Goal: Task Accomplishment & Management: Complete application form

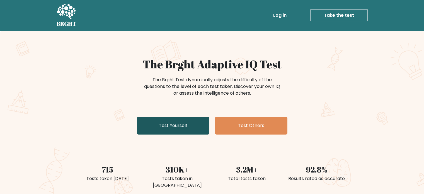
click at [171, 125] on link "Test Yourself" at bounding box center [173, 126] width 73 height 18
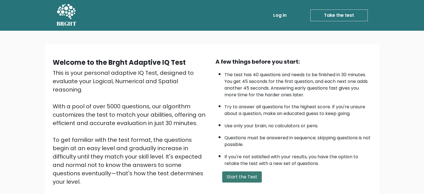
click at [249, 173] on button "Start the Test" at bounding box center [242, 176] width 40 height 11
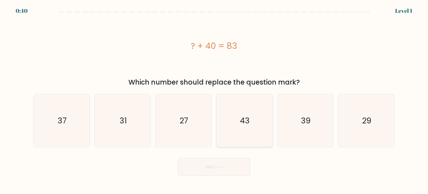
click at [239, 106] on icon "43" at bounding box center [244, 120] width 52 height 52
click at [214, 100] on input "d. 43" at bounding box center [214, 98] width 0 height 3
radio input "true"
click at [223, 163] on button "Next" at bounding box center [214, 167] width 73 height 18
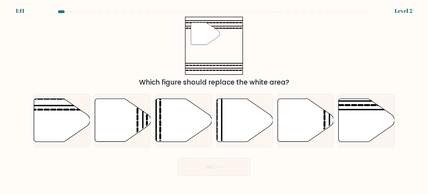
click at [87, 170] on div "Next" at bounding box center [214, 165] width 368 height 22
click at [44, 117] on icon at bounding box center [62, 120] width 56 height 43
click at [214, 100] on input "a." at bounding box center [214, 98] width 0 height 3
radio input "true"
click at [196, 163] on button "Next" at bounding box center [214, 167] width 73 height 18
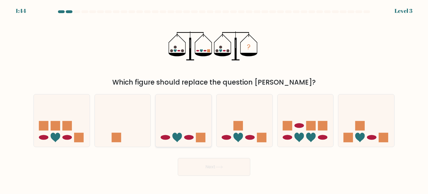
click at [189, 126] on icon at bounding box center [184, 120] width 56 height 46
click at [214, 100] on input "c." at bounding box center [214, 98] width 0 height 3
radio input "true"
click at [215, 172] on button "Next" at bounding box center [214, 167] width 73 height 18
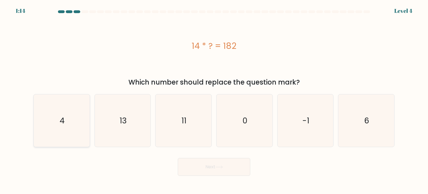
click at [75, 141] on icon "4" at bounding box center [61, 120] width 52 height 52
click at [214, 100] on input "a. 4" at bounding box center [214, 98] width 0 height 3
radio input "true"
click at [193, 170] on button "Next" at bounding box center [214, 167] width 73 height 18
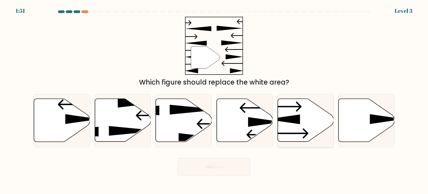
click at [310, 120] on icon at bounding box center [306, 120] width 56 height 43
click at [214, 100] on input "e." at bounding box center [214, 98] width 0 height 3
radio input "true"
click at [228, 170] on button "Next" at bounding box center [214, 167] width 73 height 18
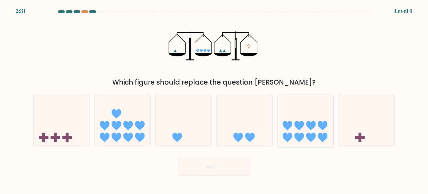
click at [302, 124] on icon at bounding box center [298, 125] width 9 height 9
click at [214, 100] on input "e." at bounding box center [214, 98] width 0 height 3
radio input "true"
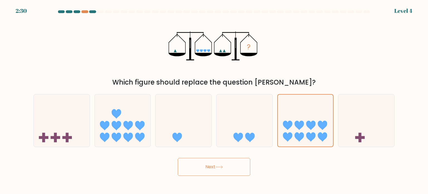
click at [218, 165] on icon at bounding box center [220, 166] width 8 height 3
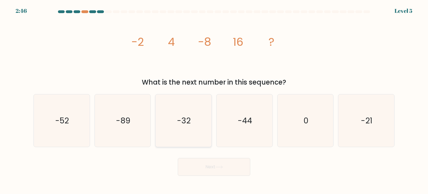
click at [190, 133] on icon "-32" at bounding box center [183, 120] width 52 height 52
click at [214, 100] on input "c. -32" at bounding box center [214, 98] width 0 height 3
radio input "true"
click at [215, 168] on button "Next" at bounding box center [214, 167] width 73 height 18
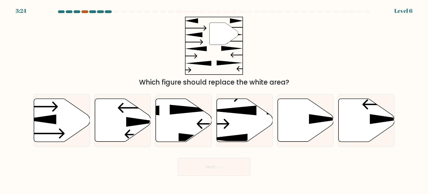
click at [85, 11] on div at bounding box center [84, 11] width 7 height 3
click at [86, 11] on div at bounding box center [84, 11] width 7 height 3
click at [139, 117] on icon at bounding box center [123, 120] width 56 height 43
click at [214, 100] on input "b." at bounding box center [214, 98] width 0 height 3
radio input "true"
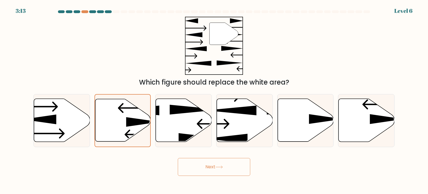
click at [225, 167] on button "Next" at bounding box center [214, 167] width 73 height 18
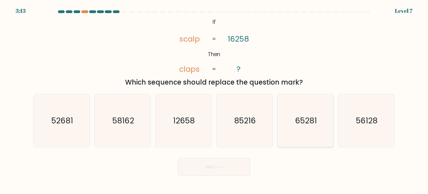
click at [299, 131] on icon "65281" at bounding box center [305, 120] width 52 height 52
click at [214, 100] on input "e. 65281" at bounding box center [214, 98] width 0 height 3
radio input "true"
click at [221, 170] on button "Next" at bounding box center [214, 167] width 73 height 18
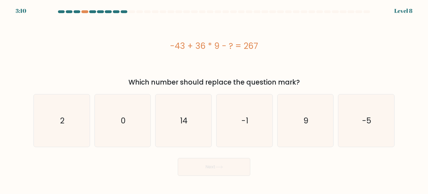
click at [215, 169] on button "Next" at bounding box center [214, 167] width 73 height 18
click at [193, 69] on div "-43 + 36 * 9 - ? = 267" at bounding box center [213, 46] width 361 height 58
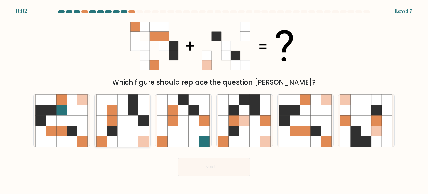
click at [136, 106] on icon at bounding box center [133, 110] width 11 height 11
click at [214, 100] on input "b." at bounding box center [214, 98] width 0 height 3
radio input "true"
click at [214, 171] on button "Next" at bounding box center [214, 167] width 73 height 18
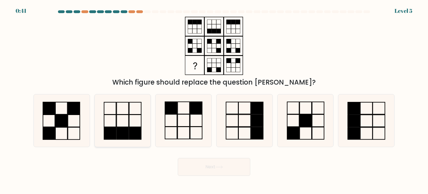
click at [133, 124] on icon at bounding box center [122, 120] width 52 height 52
click at [214, 100] on input "b." at bounding box center [214, 98] width 0 height 3
radio input "true"
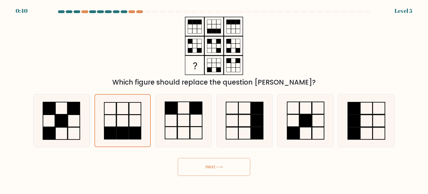
click at [199, 161] on button "Next" at bounding box center [214, 167] width 73 height 18
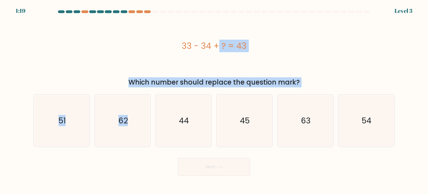
drag, startPoint x: 128, startPoint y: 94, endPoint x: 92, endPoint y: 58, distance: 51.5
click at [92, 58] on form "a." at bounding box center [214, 92] width 428 height 165
click at [90, 75] on div "33 - 34 + ? = 43 Which number should replace the question mark?" at bounding box center [214, 52] width 368 height 71
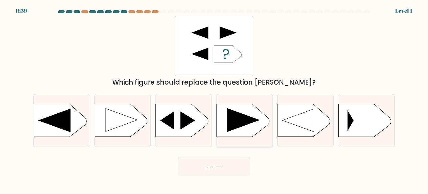
click at [236, 113] on icon at bounding box center [244, 120] width 32 height 24
click at [214, 100] on input "d." at bounding box center [214, 98] width 0 height 3
radio input "true"
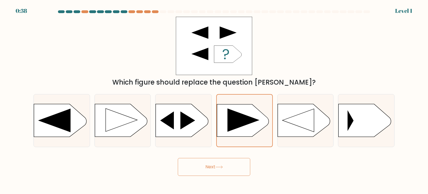
click at [218, 164] on button "Next" at bounding box center [214, 167] width 73 height 18
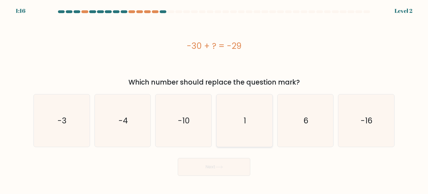
click at [231, 102] on icon "1" at bounding box center [244, 120] width 52 height 52
click at [214, 100] on input "d. 1" at bounding box center [214, 98] width 0 height 3
radio input "true"
click at [215, 171] on button "Next" at bounding box center [214, 167] width 73 height 18
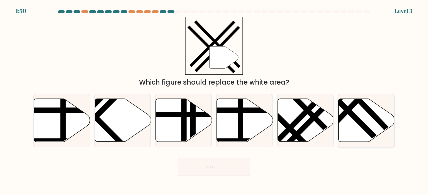
click at [376, 126] on icon at bounding box center [367, 120] width 56 height 43
click at [214, 100] on input "f." at bounding box center [214, 98] width 0 height 3
radio input "true"
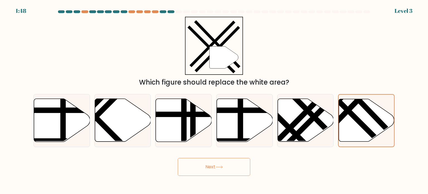
click at [237, 166] on button "Next" at bounding box center [214, 167] width 73 height 18
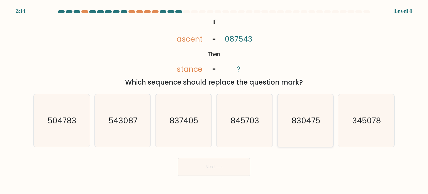
click at [298, 114] on icon "830475" at bounding box center [305, 120] width 52 height 52
click at [214, 100] on input "e. 830475" at bounding box center [214, 98] width 0 height 3
radio input "true"
click at [218, 173] on button "Next" at bounding box center [214, 167] width 73 height 18
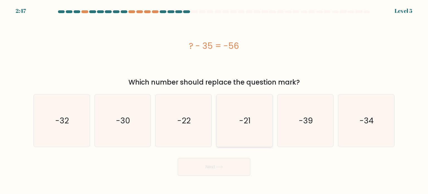
click at [234, 125] on icon "-21" at bounding box center [244, 120] width 52 height 52
click at [214, 100] on input "d. -21" at bounding box center [214, 98] width 0 height 3
radio input "true"
click at [209, 162] on button "Next" at bounding box center [214, 167] width 73 height 18
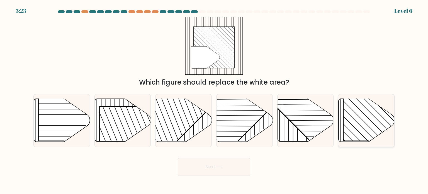
click at [346, 110] on rect at bounding box center [384, 101] width 80 height 80
click at [214, 100] on input "f." at bounding box center [214, 98] width 0 height 3
radio input "true"
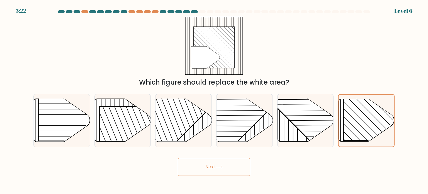
click at [199, 169] on button "Next" at bounding box center [214, 167] width 73 height 18
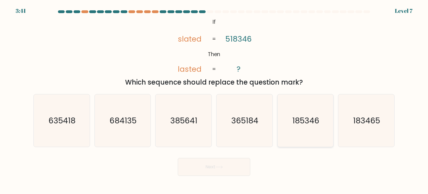
click at [288, 120] on icon "185346" at bounding box center [305, 120] width 52 height 52
click at [214, 100] on input "e. 185346" at bounding box center [214, 98] width 0 height 3
radio input "true"
click at [217, 169] on button "Next" at bounding box center [214, 167] width 73 height 18
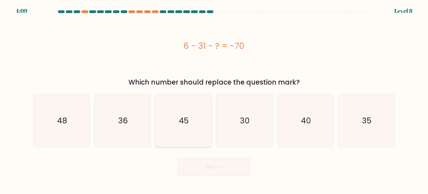
click at [201, 128] on icon "45" at bounding box center [183, 120] width 52 height 52
click at [214, 100] on input "c. 45" at bounding box center [214, 98] width 0 height 3
radio input "true"
click at [213, 171] on button "Next" at bounding box center [214, 167] width 73 height 18
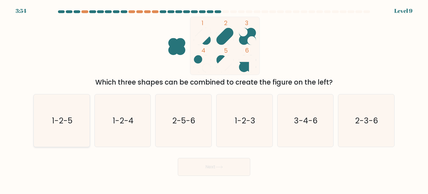
click at [59, 117] on text "1-2-5" at bounding box center [62, 120] width 21 height 11
click at [214, 100] on input "a. 1-2-5" at bounding box center [214, 98] width 0 height 3
radio input "true"
click at [204, 165] on button "Next" at bounding box center [214, 167] width 73 height 18
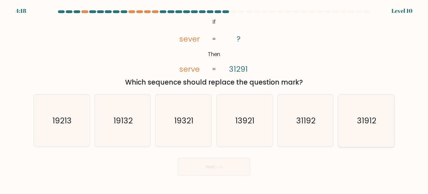
click at [355, 139] on icon "31912" at bounding box center [366, 120] width 52 height 52
click at [214, 100] on input "f. 31912" at bounding box center [214, 98] width 0 height 3
radio input "true"
click at [219, 168] on icon at bounding box center [220, 166] width 8 height 3
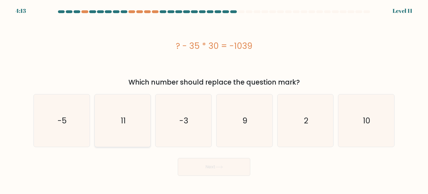
click at [134, 136] on icon "11" at bounding box center [122, 120] width 52 height 52
click at [214, 100] on input "b. 11" at bounding box center [214, 98] width 0 height 3
radio input "true"
click at [199, 167] on button "Next" at bounding box center [214, 167] width 73 height 18
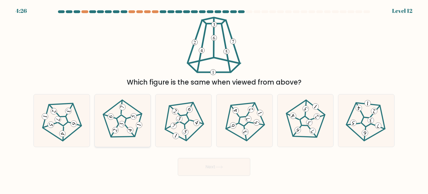
click at [124, 117] on icon at bounding box center [123, 120] width 42 height 42
click at [214, 100] on input "b." at bounding box center [214, 98] width 0 height 3
radio input "true"
click at [196, 167] on button "Next" at bounding box center [214, 167] width 73 height 18
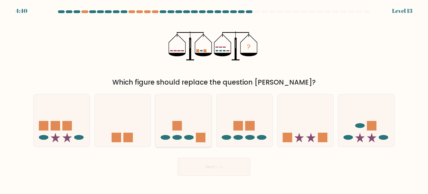
click at [177, 129] on rect at bounding box center [177, 125] width 9 height 9
click at [214, 100] on input "c." at bounding box center [214, 98] width 0 height 3
radio input "true"
click at [201, 171] on button "Next" at bounding box center [214, 167] width 73 height 18
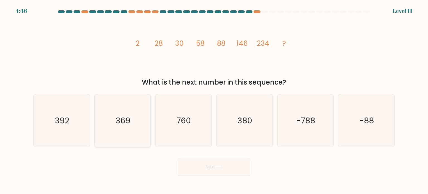
click at [109, 116] on icon "369" at bounding box center [122, 120] width 52 height 52
click at [214, 100] on input "b. 369" at bounding box center [214, 98] width 0 height 3
radio input "true"
click at [189, 159] on button "Next" at bounding box center [214, 167] width 73 height 18
click at [192, 170] on button "Next" at bounding box center [214, 167] width 73 height 18
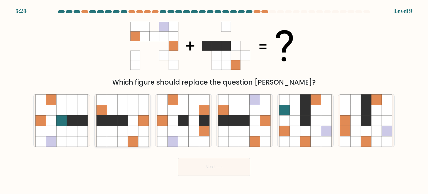
click at [112, 136] on icon at bounding box center [112, 130] width 11 height 11
click at [214, 100] on input "b." at bounding box center [214, 98] width 0 height 3
radio input "true"
click at [240, 120] on icon at bounding box center [245, 120] width 11 height 11
click at [214, 100] on input "d." at bounding box center [214, 98] width 0 height 3
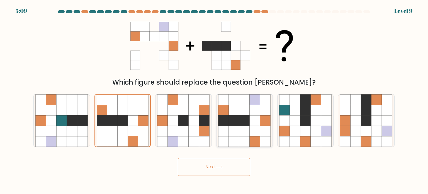
radio input "true"
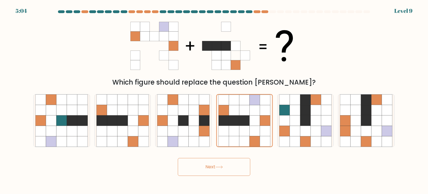
click at [232, 167] on button "Next" at bounding box center [214, 167] width 73 height 18
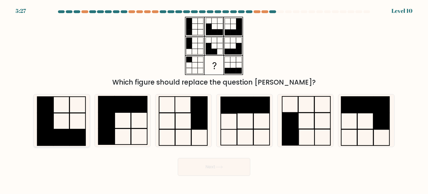
click at [69, 141] on rect at bounding box center [62, 137] width 16 height 16
click at [214, 100] on input "a." at bounding box center [214, 98] width 0 height 3
radio input "true"
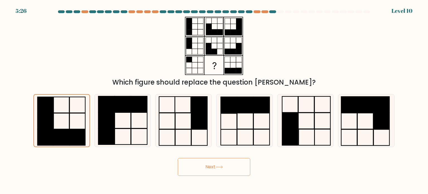
click at [211, 165] on button "Next" at bounding box center [214, 167] width 73 height 18
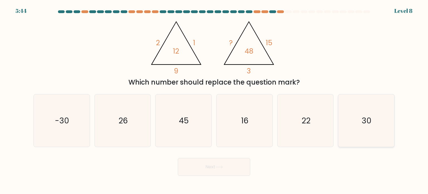
click at [375, 125] on icon "30" at bounding box center [366, 120] width 52 height 52
click at [214, 100] on input "f. 30" at bounding box center [214, 98] width 0 height 3
radio input "true"
click at [235, 168] on button "Next" at bounding box center [214, 167] width 73 height 18
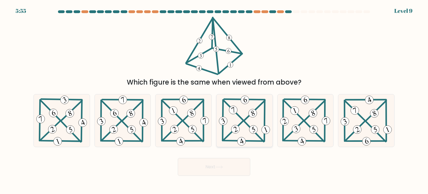
click at [245, 135] on icon at bounding box center [245, 120] width 54 height 52
click at [214, 100] on input "d." at bounding box center [214, 98] width 0 height 3
radio input "true"
click at [235, 173] on button "Next" at bounding box center [214, 167] width 73 height 18
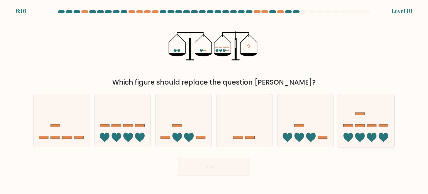
click at [354, 131] on icon at bounding box center [367, 120] width 56 height 46
click at [214, 100] on input "f." at bounding box center [214, 98] width 0 height 3
radio input "true"
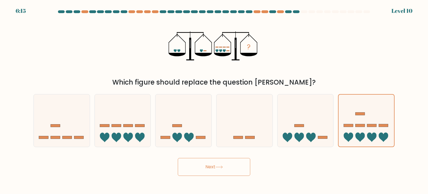
click at [223, 171] on button "Next" at bounding box center [214, 167] width 73 height 18
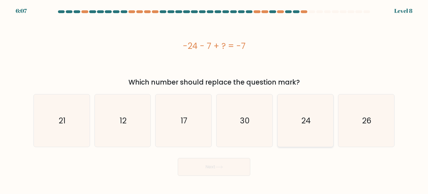
click at [313, 124] on icon "24" at bounding box center [305, 120] width 52 height 52
click at [214, 100] on input "e. 24" at bounding box center [214, 98] width 0 height 3
radio input "true"
click at [220, 173] on button "Next" at bounding box center [214, 167] width 73 height 18
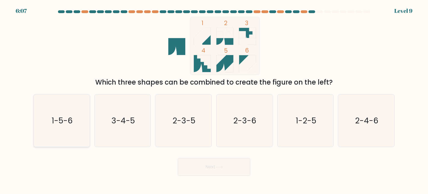
click at [47, 112] on icon "1-5-6" at bounding box center [61, 120] width 52 height 52
click at [214, 100] on input "a. 1-5-6" at bounding box center [214, 98] width 0 height 3
radio input "true"
click at [207, 170] on button "Next" at bounding box center [214, 167] width 73 height 18
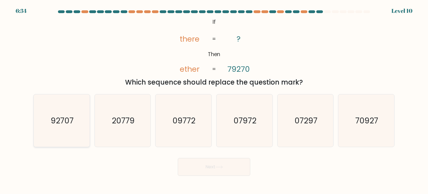
click at [51, 120] on text "92707" at bounding box center [62, 120] width 23 height 11
click at [214, 100] on input "a. 92707" at bounding box center [214, 98] width 0 height 3
radio input "true"
click at [204, 160] on button "Next" at bounding box center [214, 167] width 73 height 18
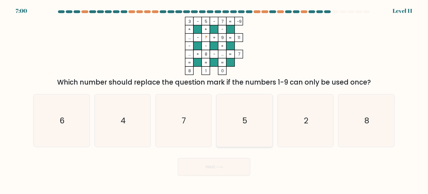
click at [242, 116] on icon "5" at bounding box center [244, 120] width 52 height 52
click at [214, 100] on input "d. 5" at bounding box center [214, 98] width 0 height 3
radio input "true"
click at [221, 169] on button "Next" at bounding box center [214, 167] width 73 height 18
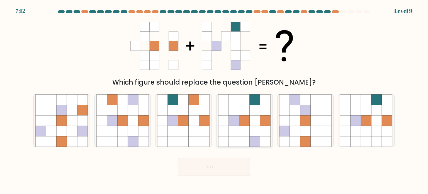
click at [245, 120] on icon at bounding box center [245, 120] width 11 height 11
click at [214, 100] on input "d." at bounding box center [214, 98] width 0 height 3
radio input "true"
click at [216, 158] on button "Next" at bounding box center [214, 167] width 73 height 18
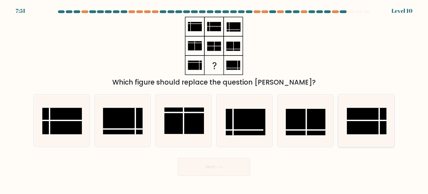
click at [364, 114] on rect at bounding box center [367, 121] width 40 height 26
click at [214, 100] on input "f." at bounding box center [214, 98] width 0 height 3
radio input "true"
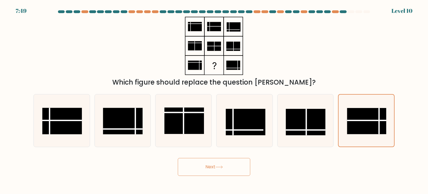
click at [218, 163] on button "Next" at bounding box center [214, 167] width 73 height 18
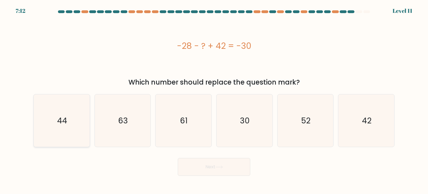
click at [76, 134] on icon "44" at bounding box center [61, 120] width 52 height 52
click at [214, 100] on input "a. 44" at bounding box center [214, 98] width 0 height 3
radio input "true"
click at [200, 177] on body "7:11 Level 11" at bounding box center [214, 97] width 428 height 194
click at [200, 173] on button "Next" at bounding box center [214, 167] width 73 height 18
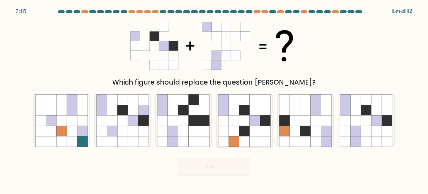
click at [237, 119] on icon at bounding box center [234, 120] width 11 height 11
click at [214, 100] on input "d." at bounding box center [214, 98] width 0 height 3
radio input "true"
click at [351, 106] on icon at bounding box center [356, 110] width 11 height 11
click at [214, 100] on input "f." at bounding box center [214, 98] width 0 height 3
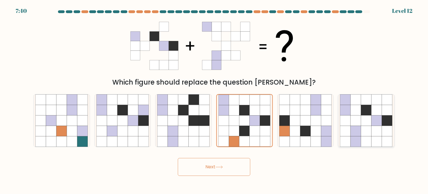
radio input "true"
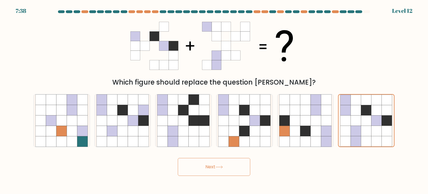
click at [230, 158] on button "Next" at bounding box center [214, 167] width 73 height 18
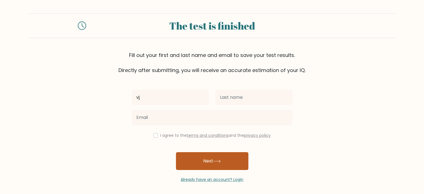
click at [224, 168] on button "Next" at bounding box center [212, 161] width 73 height 18
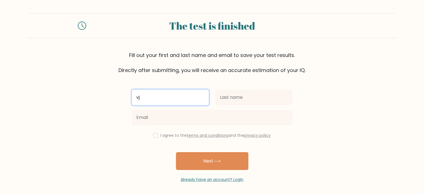
click at [182, 90] on input "vj" at bounding box center [170, 98] width 77 height 16
type input "v"
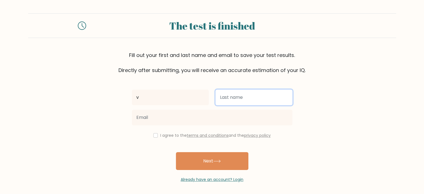
click at [233, 99] on input "text" at bounding box center [254, 98] width 77 height 16
type input "j"
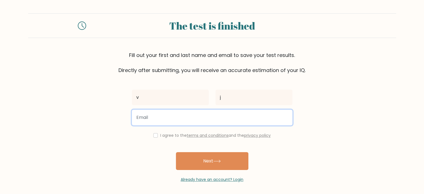
click at [193, 114] on input "email" at bounding box center [212, 118] width 161 height 16
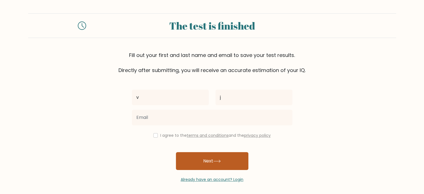
click at [239, 159] on button "Next" at bounding box center [212, 161] width 73 height 18
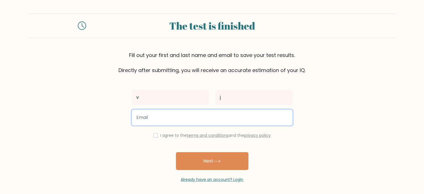
click at [215, 117] on input "email" at bounding box center [212, 118] width 161 height 16
type input "vijayjoseph300910@gmail.com"
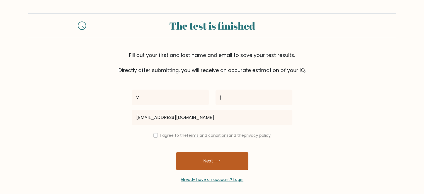
click at [221, 165] on button "Next" at bounding box center [212, 161] width 73 height 18
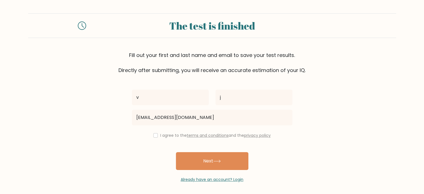
click at [158, 136] on div "I agree to the terms and conditions and the privacy policy" at bounding box center [212, 135] width 167 height 7
click at [154, 136] on input "checkbox" at bounding box center [155, 135] width 4 height 4
checkbox input "true"
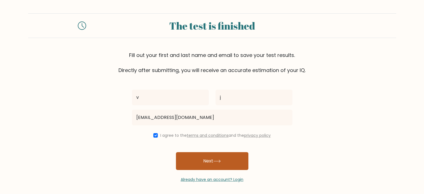
click at [203, 155] on button "Next" at bounding box center [212, 161] width 73 height 18
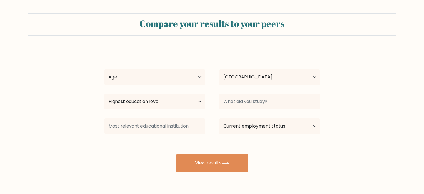
select select "IN"
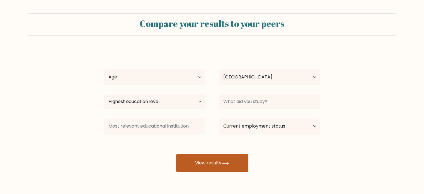
click at [214, 167] on button "View results" at bounding box center [212, 163] width 73 height 18
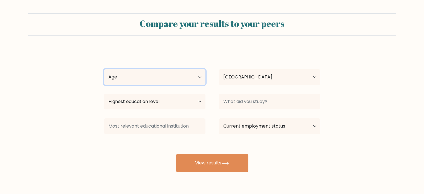
click at [195, 73] on select "Age Under [DEMOGRAPHIC_DATA] [DEMOGRAPHIC_DATA] [DEMOGRAPHIC_DATA] [DEMOGRAPHIC…" at bounding box center [155, 77] width 102 height 16
select select "min_18"
click at [104, 69] on select "Age Under [DEMOGRAPHIC_DATA] [DEMOGRAPHIC_DATA] [DEMOGRAPHIC_DATA] [DEMOGRAPHIC…" at bounding box center [155, 77] width 102 height 16
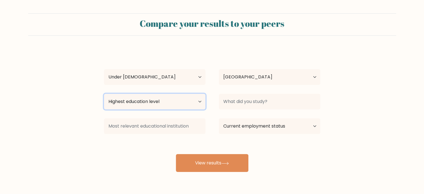
click at [198, 102] on select "Highest education level No schooling Primary Lower Secondary Upper Secondary Oc…" at bounding box center [155, 102] width 102 height 16
select select "lower_secondary"
click at [104, 94] on select "Highest education level No schooling Primary Lower Secondary Upper Secondary Oc…" at bounding box center [155, 102] width 102 height 16
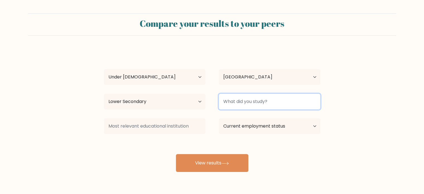
click at [250, 101] on input at bounding box center [270, 102] width 102 height 16
click at [262, 96] on input at bounding box center [270, 102] width 102 height 16
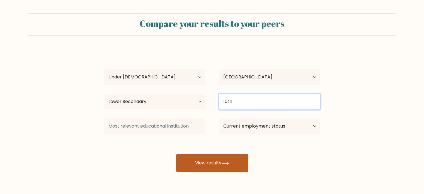
type input "10th"
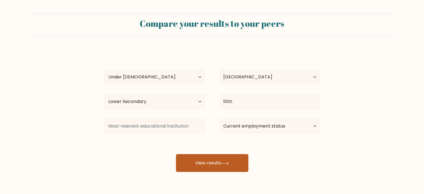
click at [225, 167] on button "View results" at bounding box center [212, 163] width 73 height 18
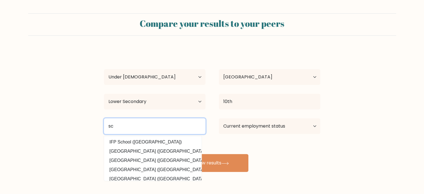
type input "s"
type input "m"
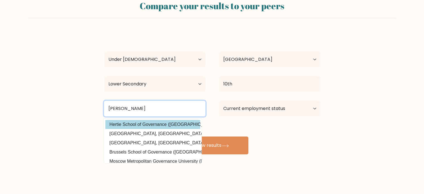
type input "gover"
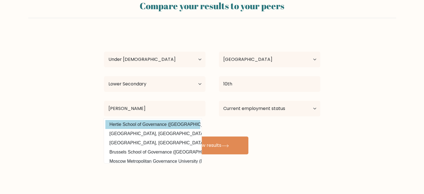
click at [168, 125] on div "v j Age Under 18 years old 18-24 years old 25-34 years old 35-44 years old 45-5…" at bounding box center [212, 93] width 223 height 123
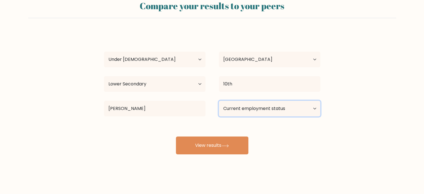
click at [310, 111] on select "Current employment status Employed Student Retired Other / prefer not to answer" at bounding box center [270, 109] width 102 height 16
select select "student"
click at [219, 101] on select "Current employment status Employed Student Retired Other / prefer not to answer" at bounding box center [270, 109] width 102 height 16
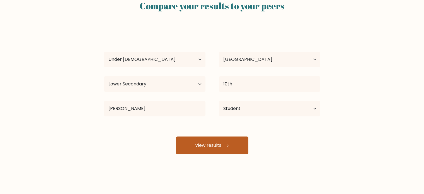
click at [234, 143] on button "View results" at bounding box center [212, 145] width 73 height 18
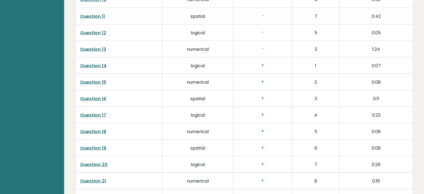
scroll to position [1064, 0]
